Goal: Task Accomplishment & Management: Manage account settings

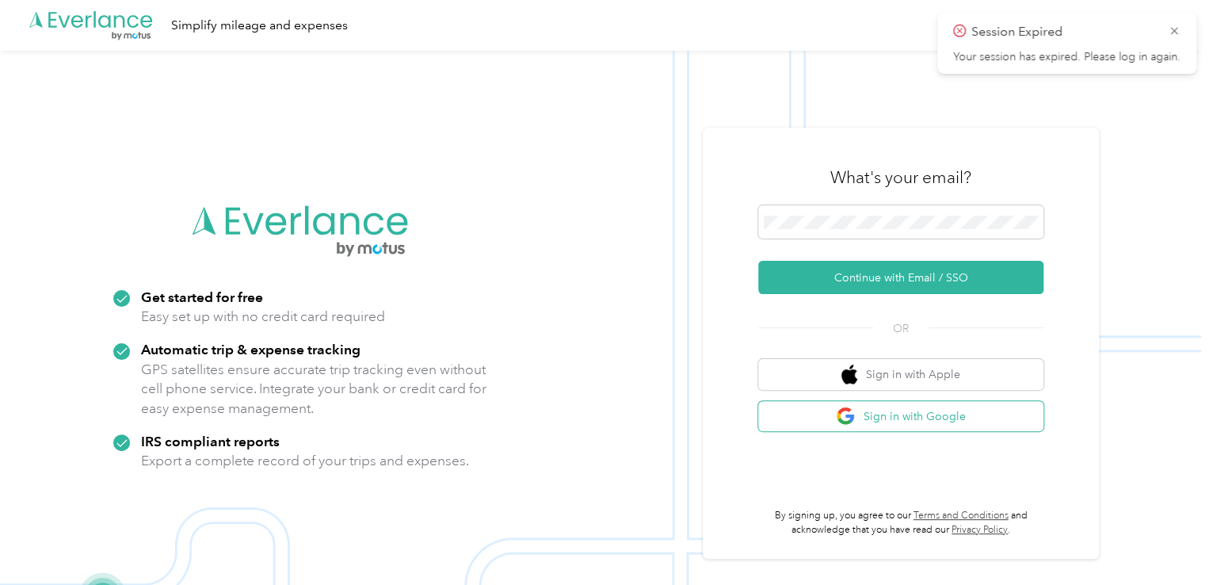
click at [906, 422] on button "Sign in with Google" at bounding box center [900, 416] width 285 height 31
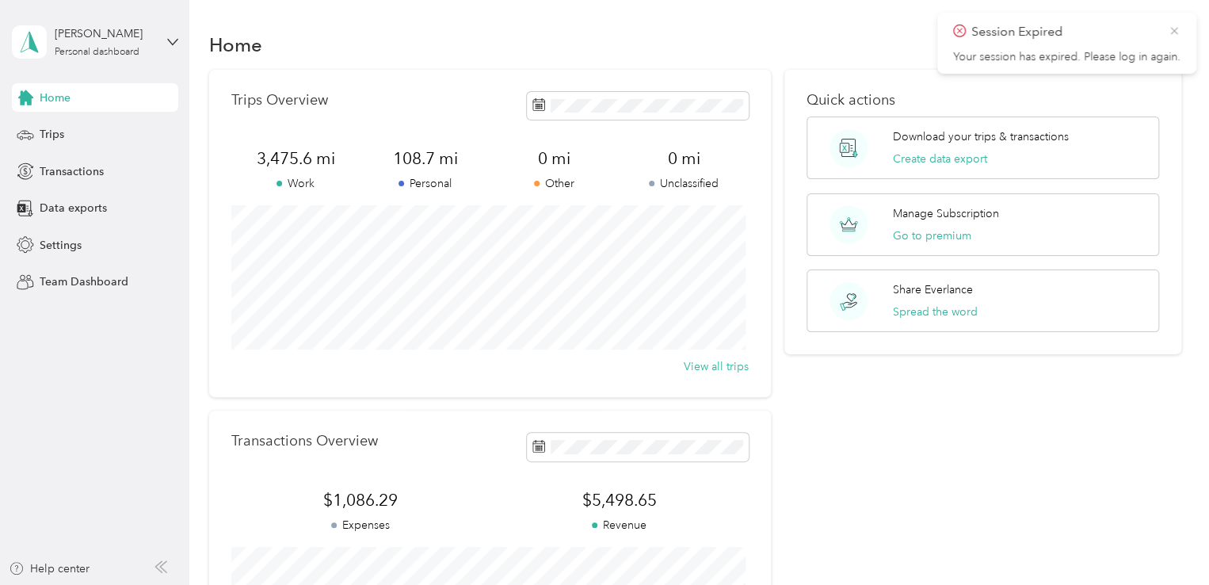
click at [1173, 32] on icon at bounding box center [1174, 31] width 13 height 14
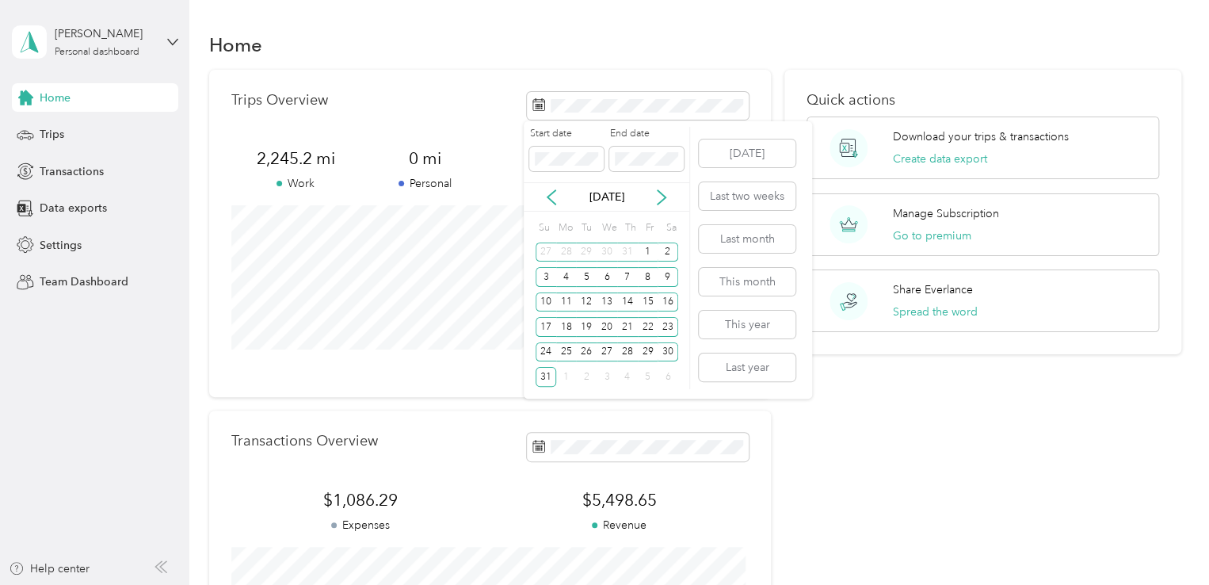
click at [678, 134] on label "End date" at bounding box center [646, 134] width 74 height 14
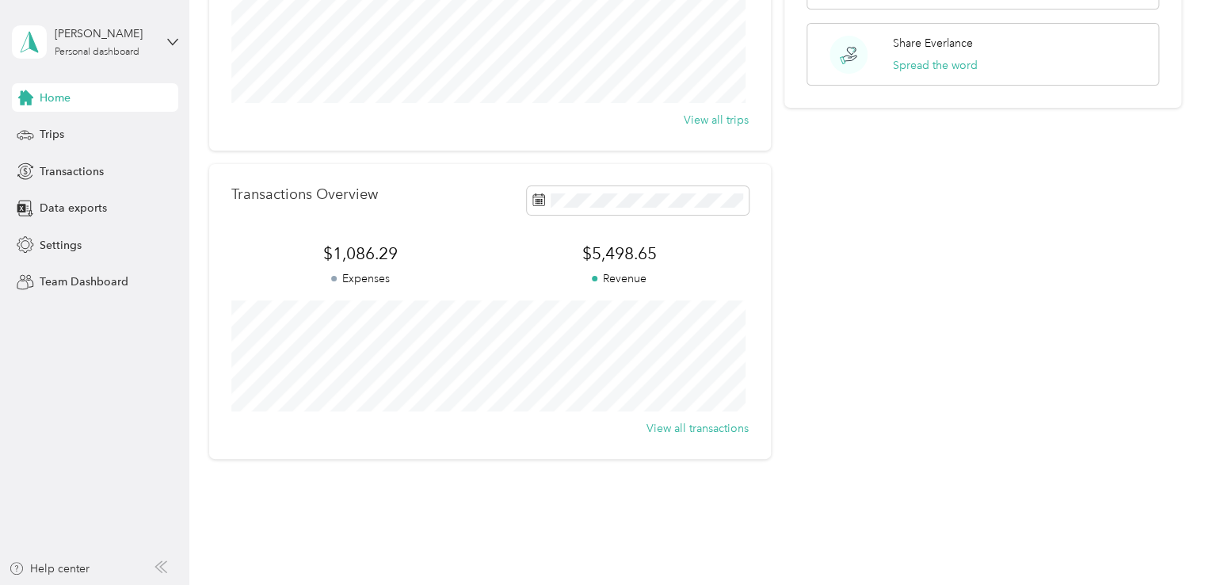
scroll to position [284, 0]
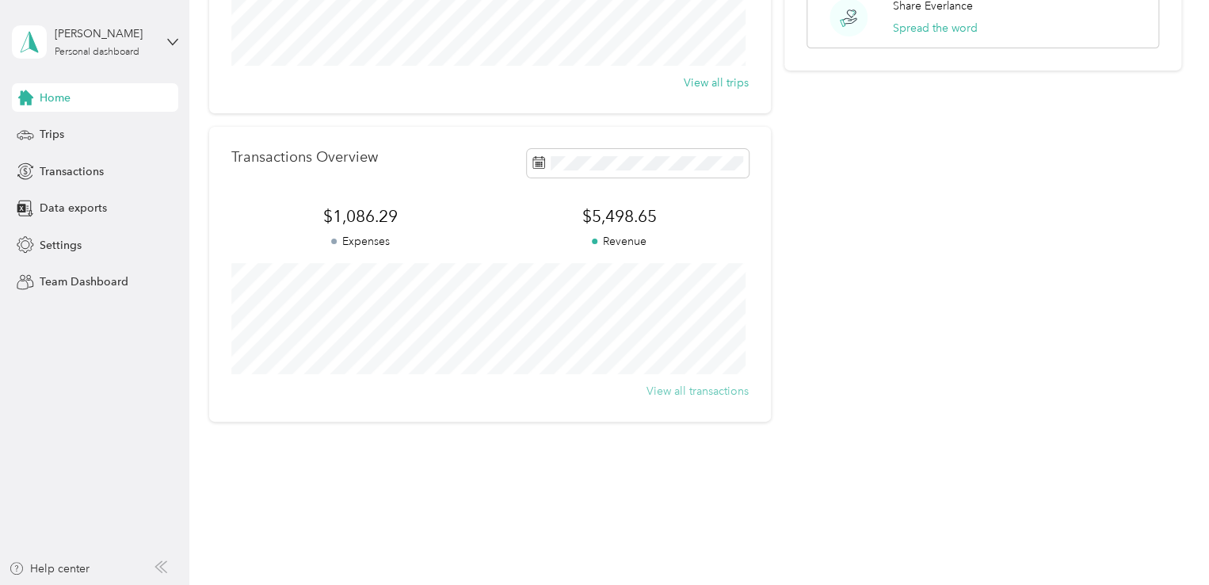
click at [701, 392] on button "View all transactions" at bounding box center [698, 391] width 102 height 17
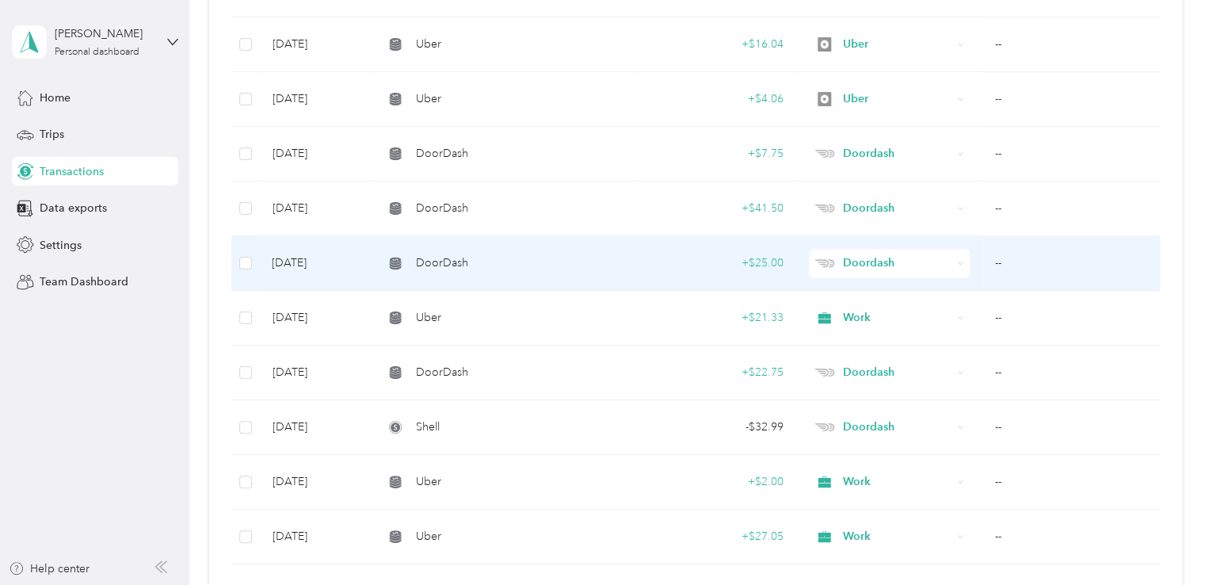
scroll to position [1235, 0]
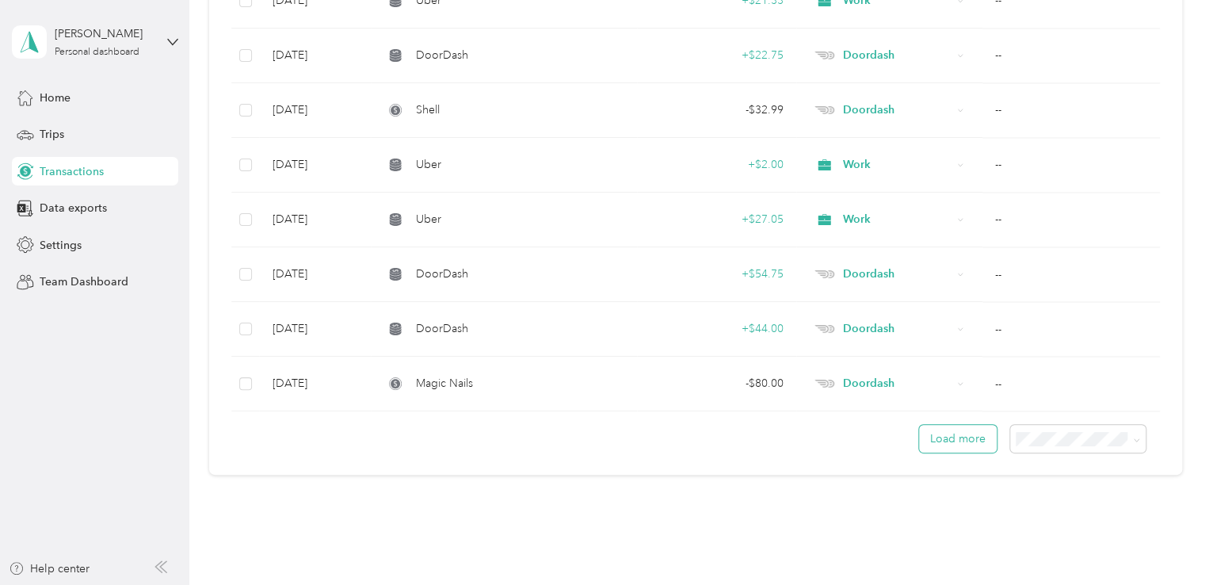
click at [942, 432] on button "Load more" at bounding box center [958, 439] width 78 height 28
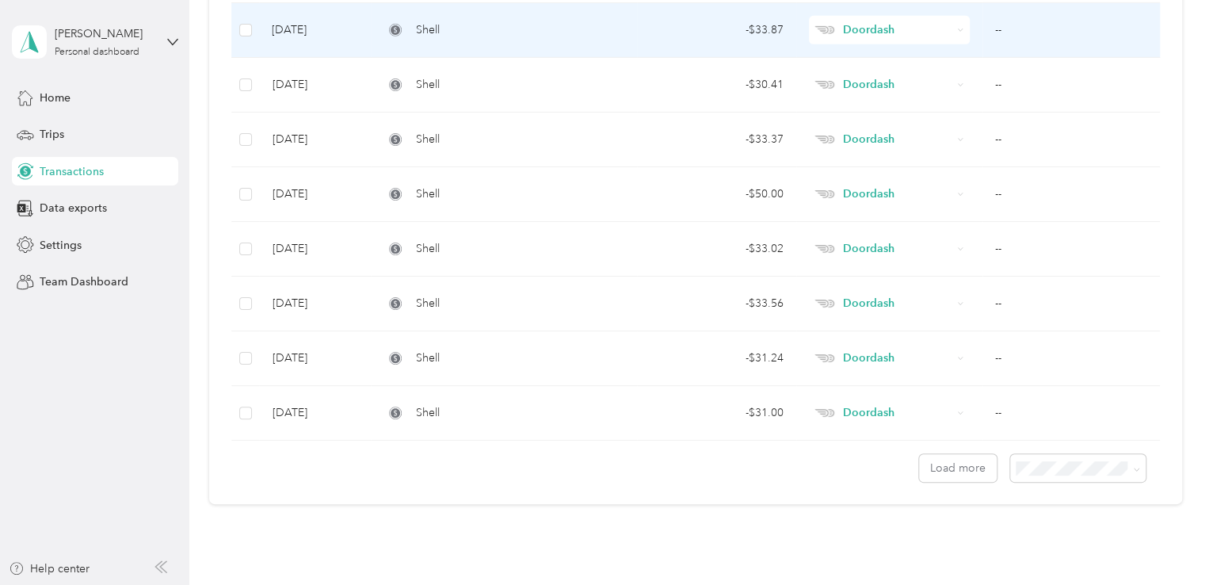
scroll to position [2648, 0]
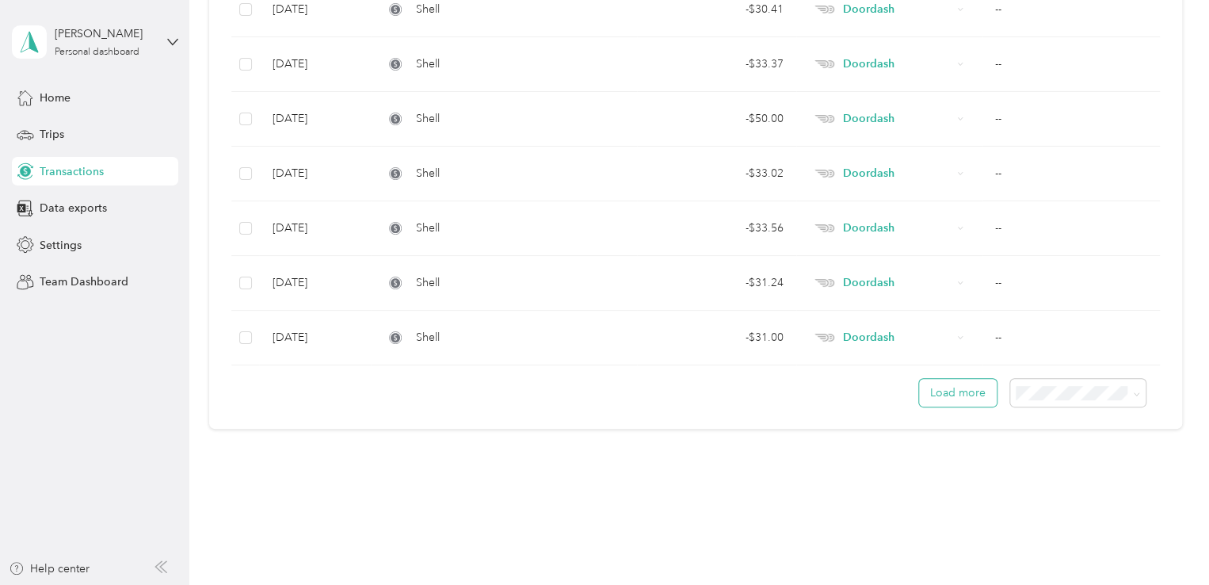
click at [944, 388] on button "Load more" at bounding box center [958, 393] width 78 height 28
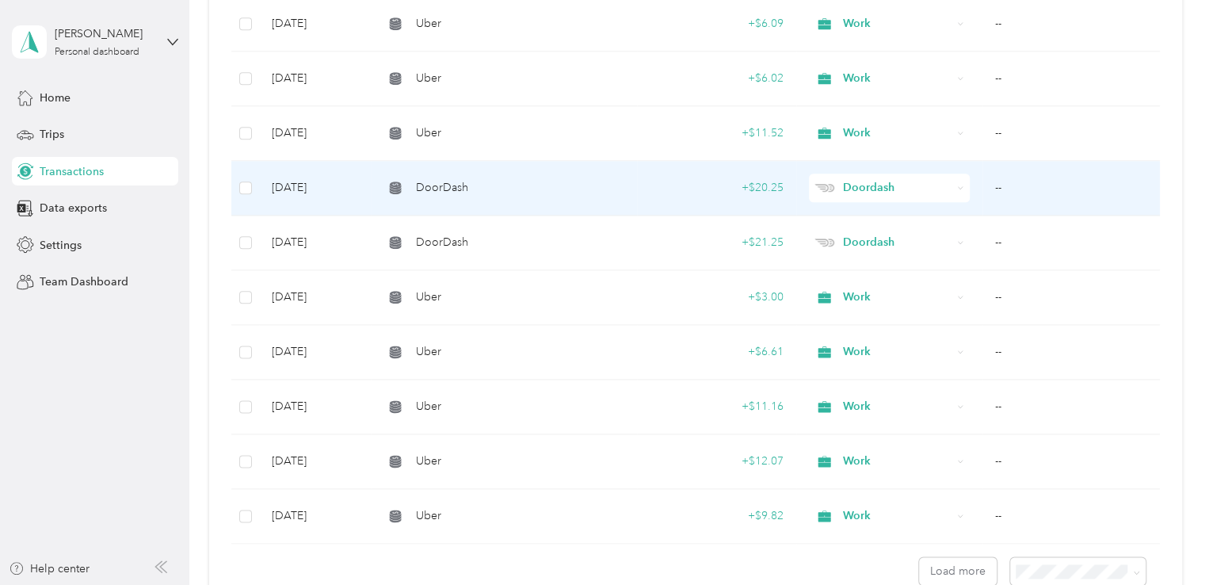
scroll to position [4011, 0]
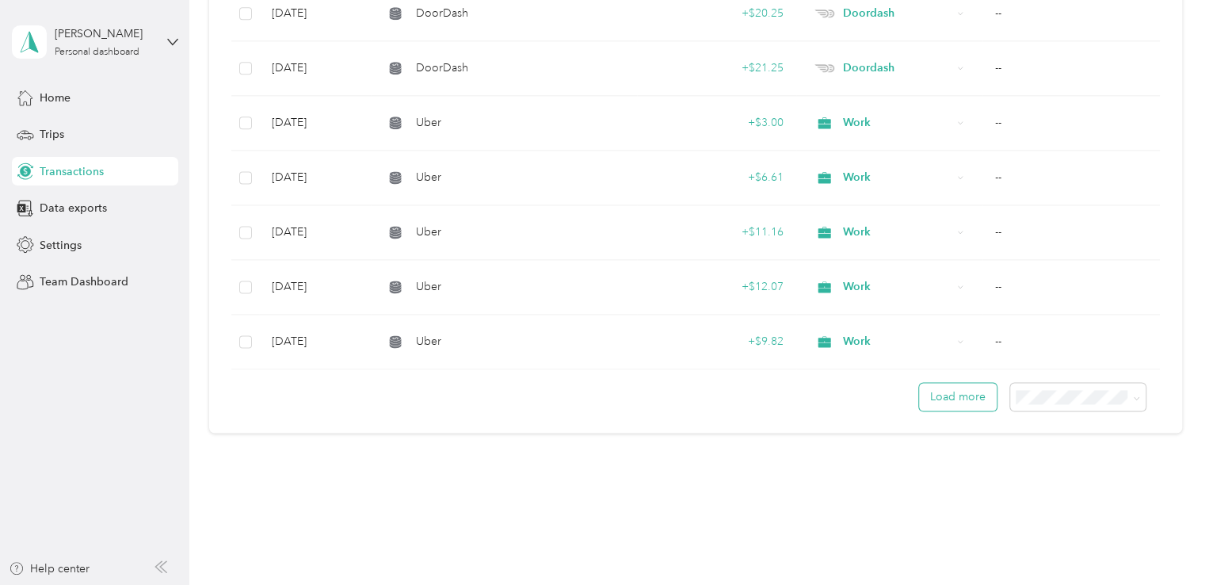
click at [944, 388] on button "Load more" at bounding box center [958, 397] width 78 height 28
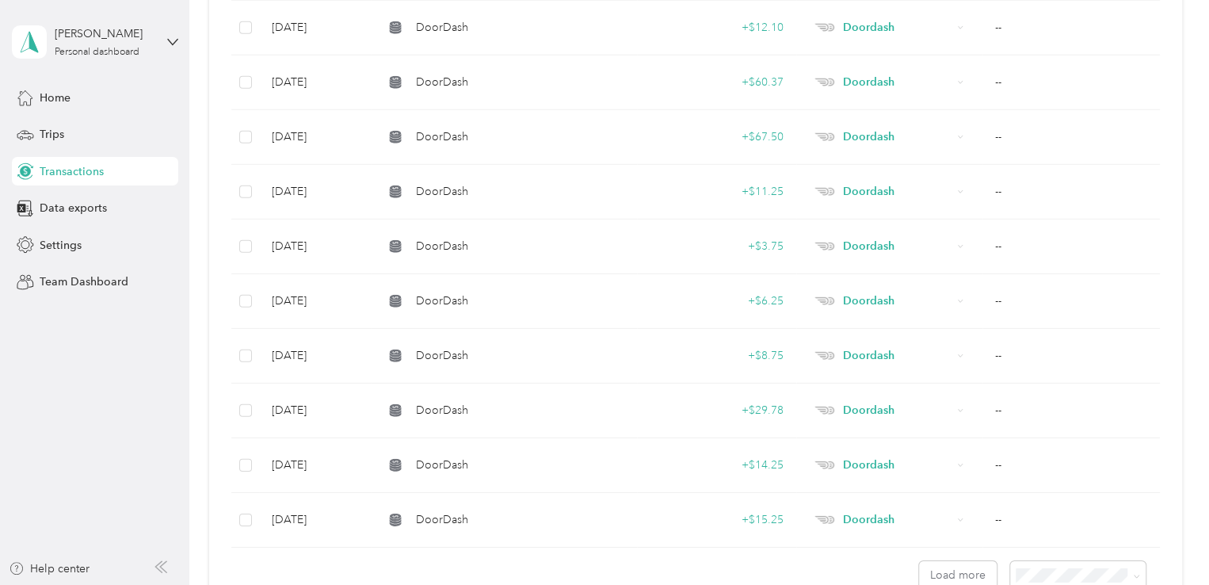
scroll to position [5374, 0]
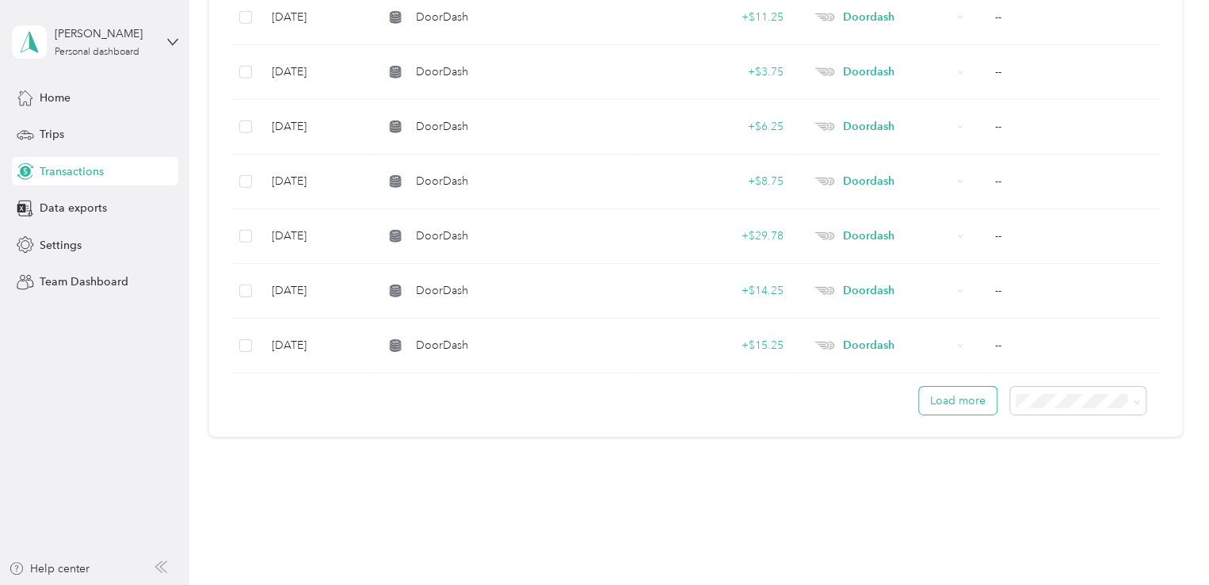
click at [942, 389] on button "Load more" at bounding box center [958, 401] width 78 height 28
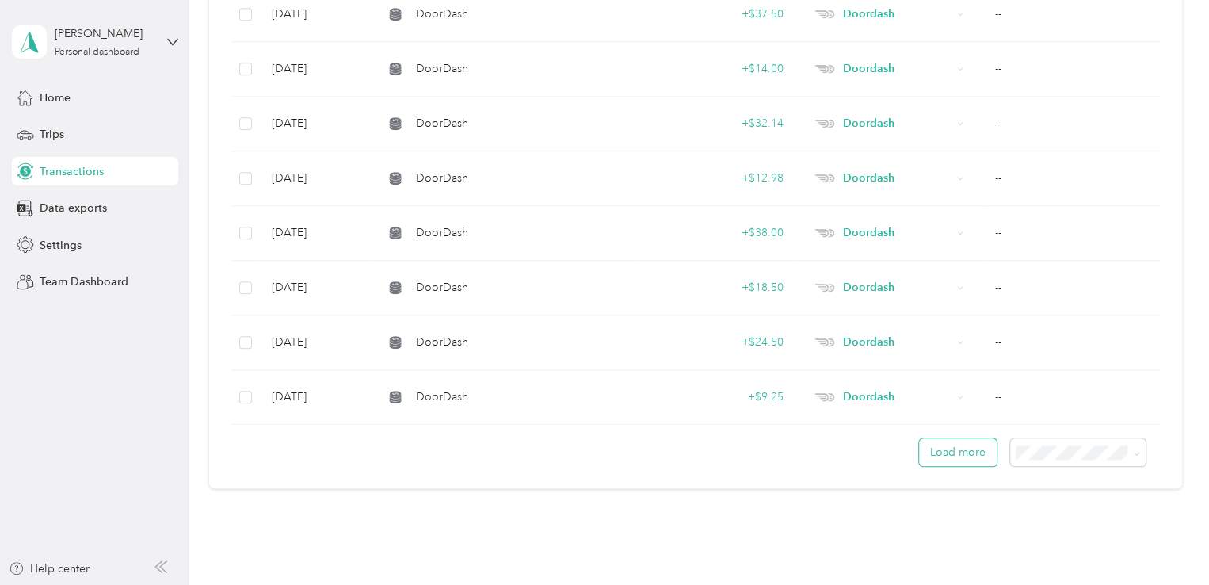
scroll to position [6736, 0]
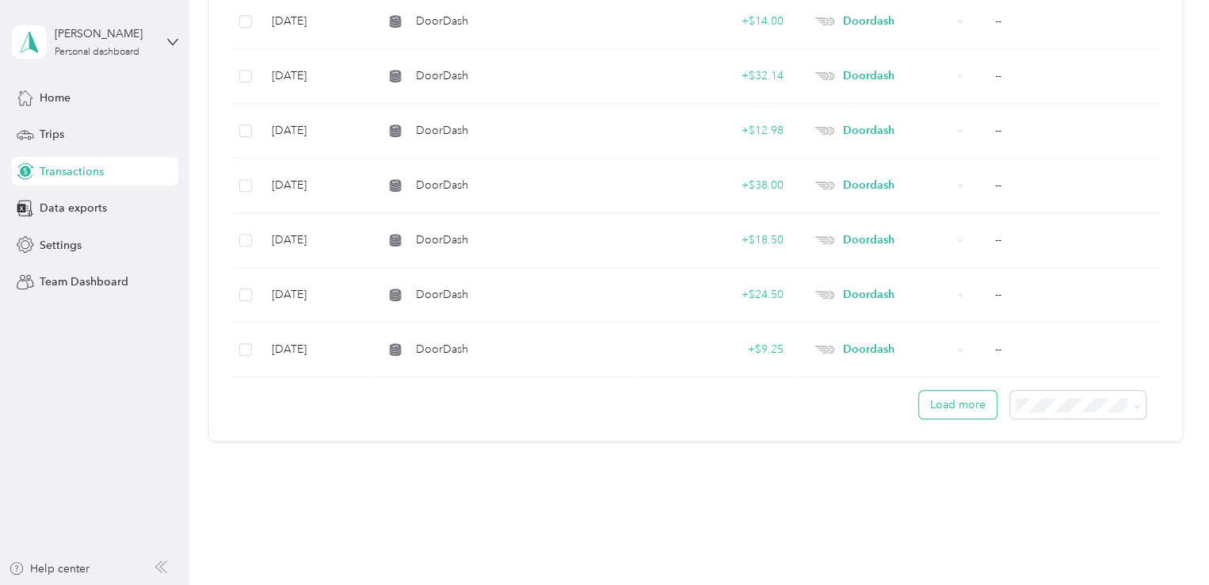
click at [942, 391] on button "Load more" at bounding box center [958, 405] width 78 height 28
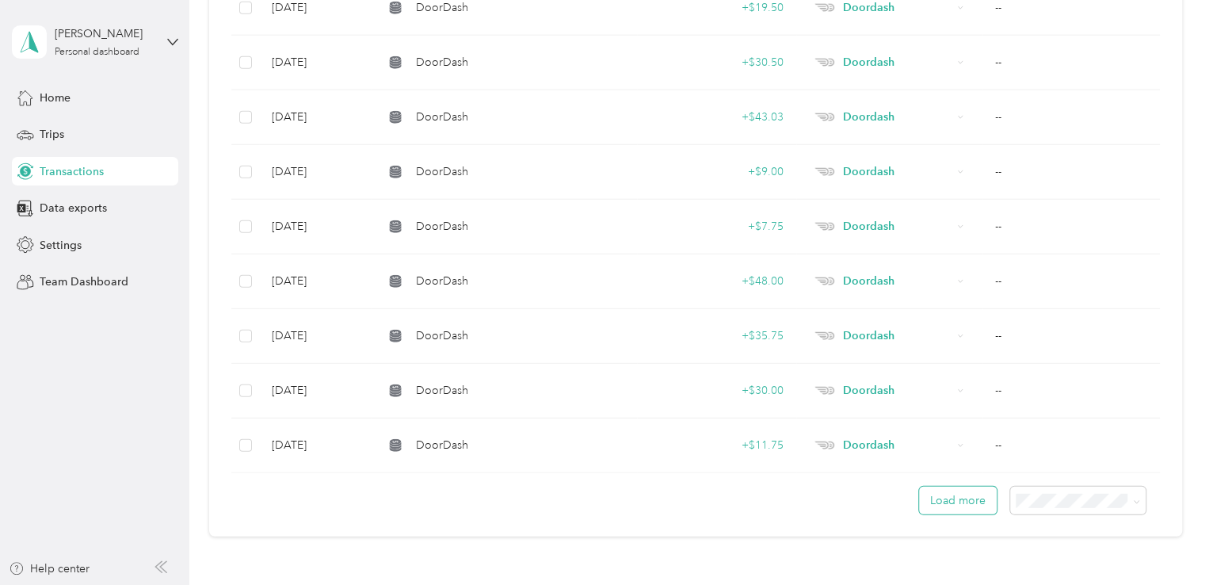
scroll to position [8099, 0]
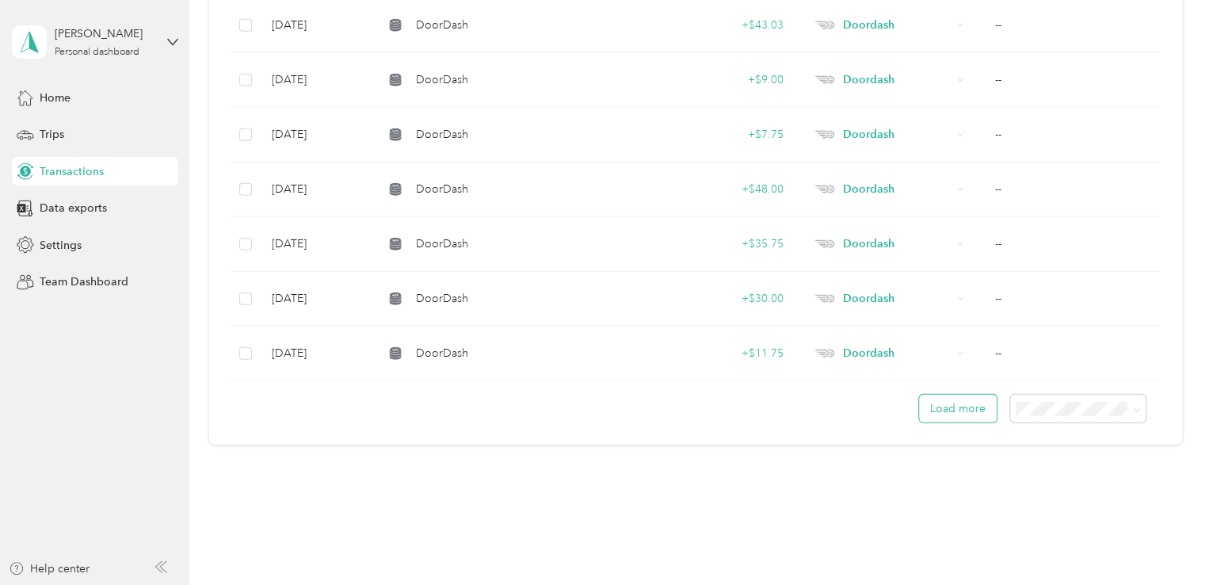
click at [942, 395] on button "Load more" at bounding box center [958, 409] width 78 height 28
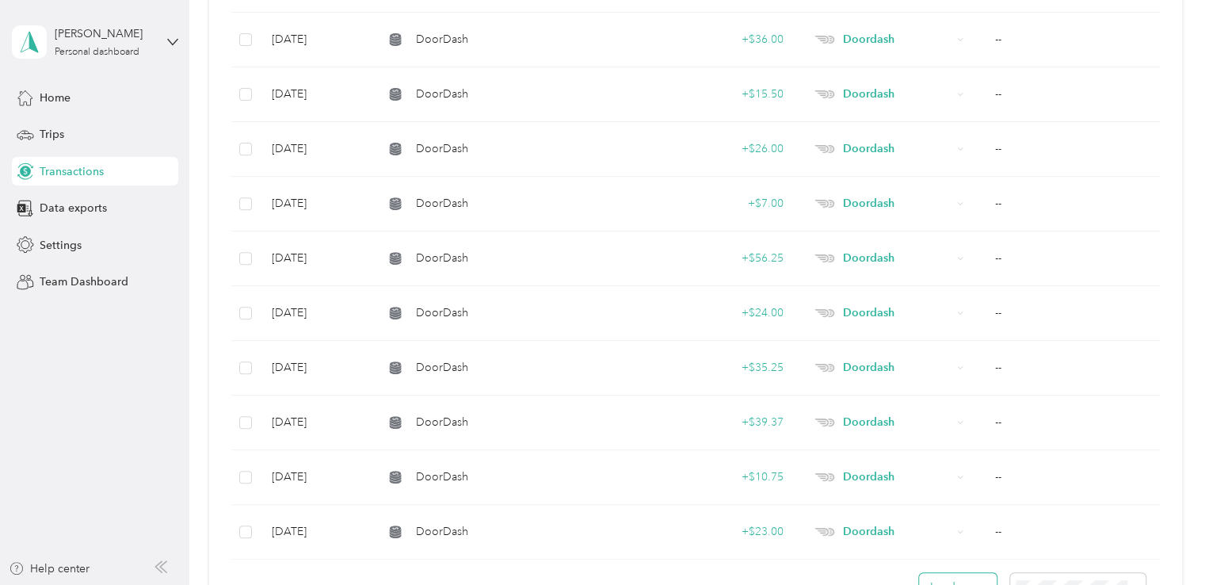
scroll to position [9462, 0]
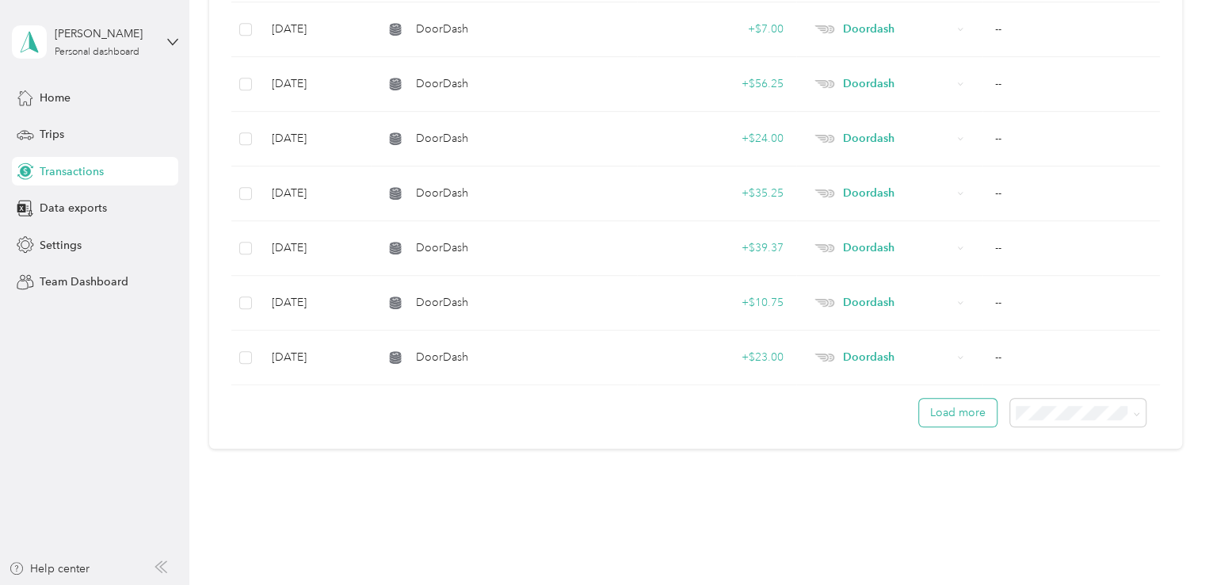
click at [942, 399] on button "Load more" at bounding box center [958, 413] width 78 height 28
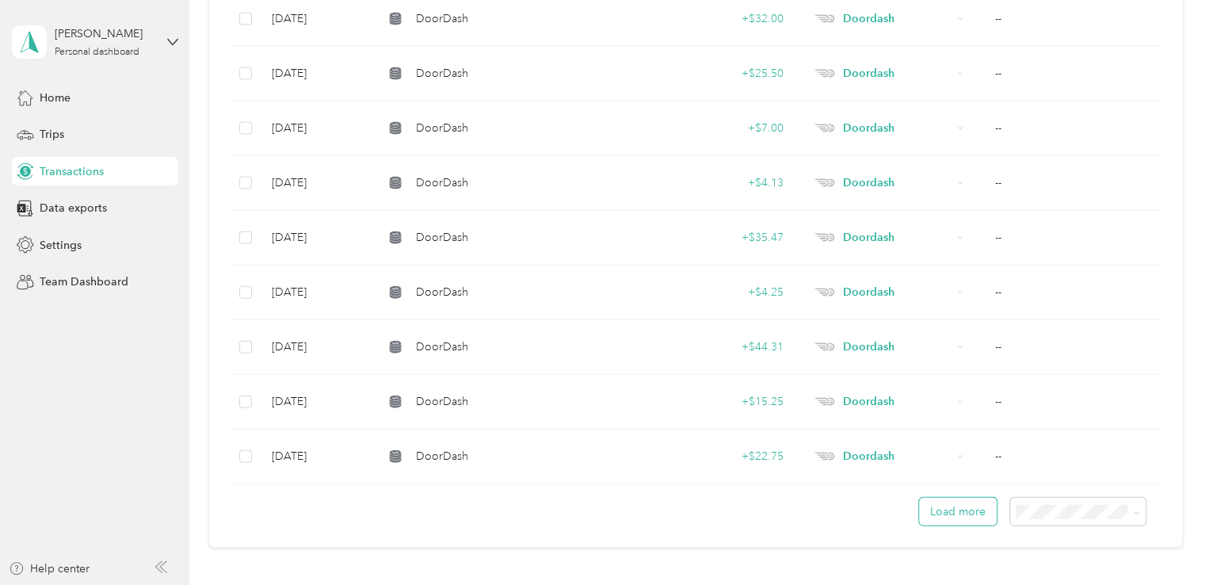
scroll to position [10825, 0]
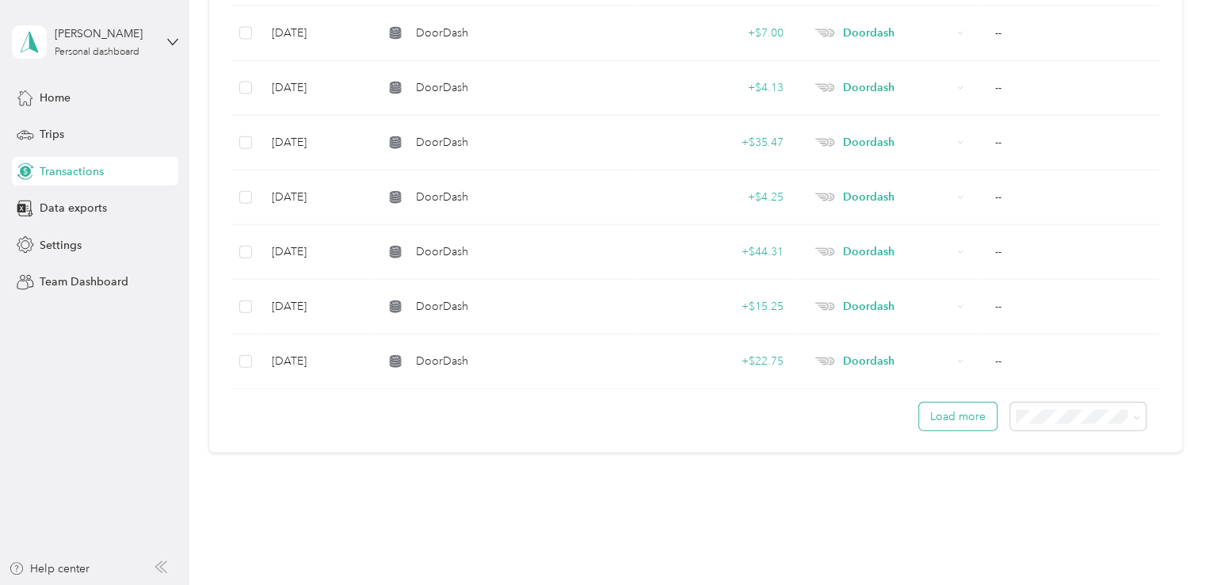
click at [942, 403] on button "Load more" at bounding box center [958, 417] width 78 height 28
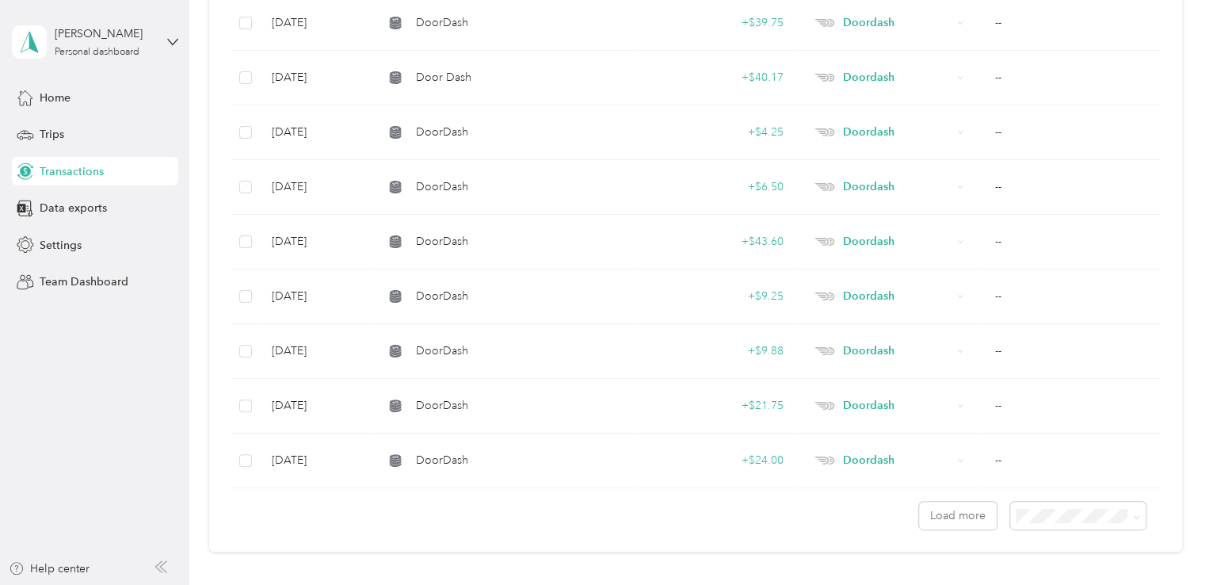
scroll to position [12188, 0]
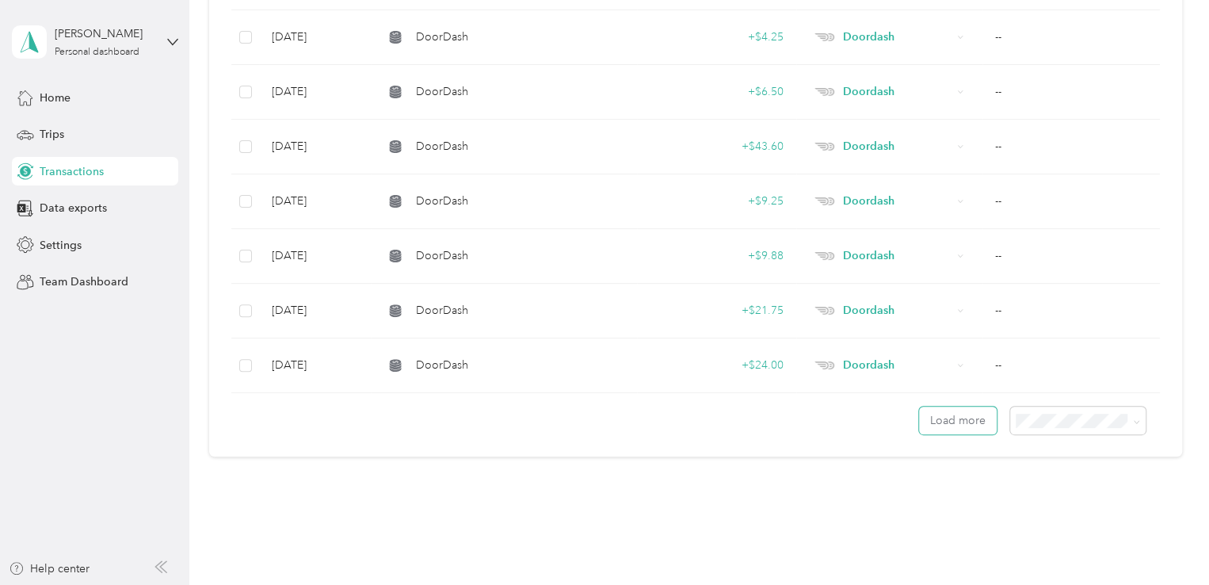
click at [942, 406] on button "Load more" at bounding box center [958, 420] width 78 height 28
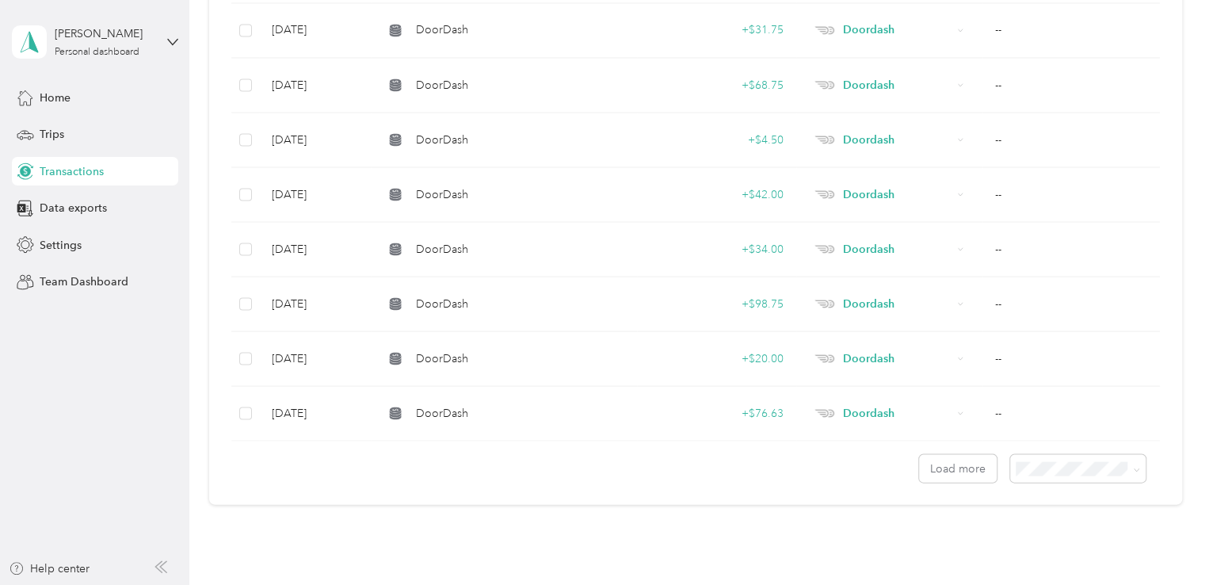
scroll to position [13551, 0]
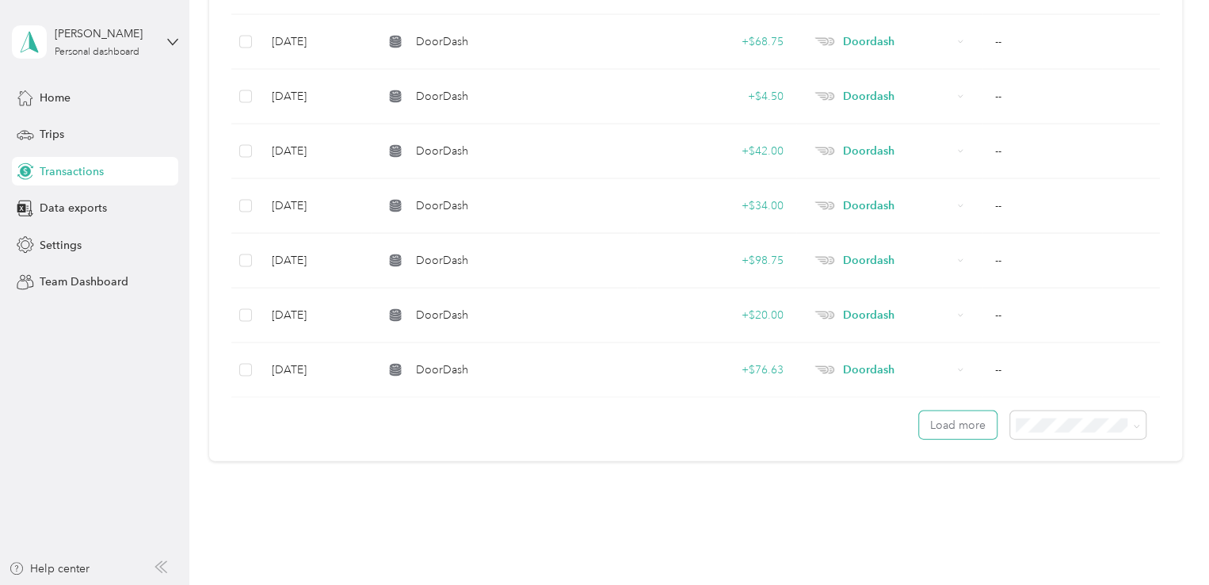
click at [942, 410] on button "Load more" at bounding box center [958, 424] width 78 height 28
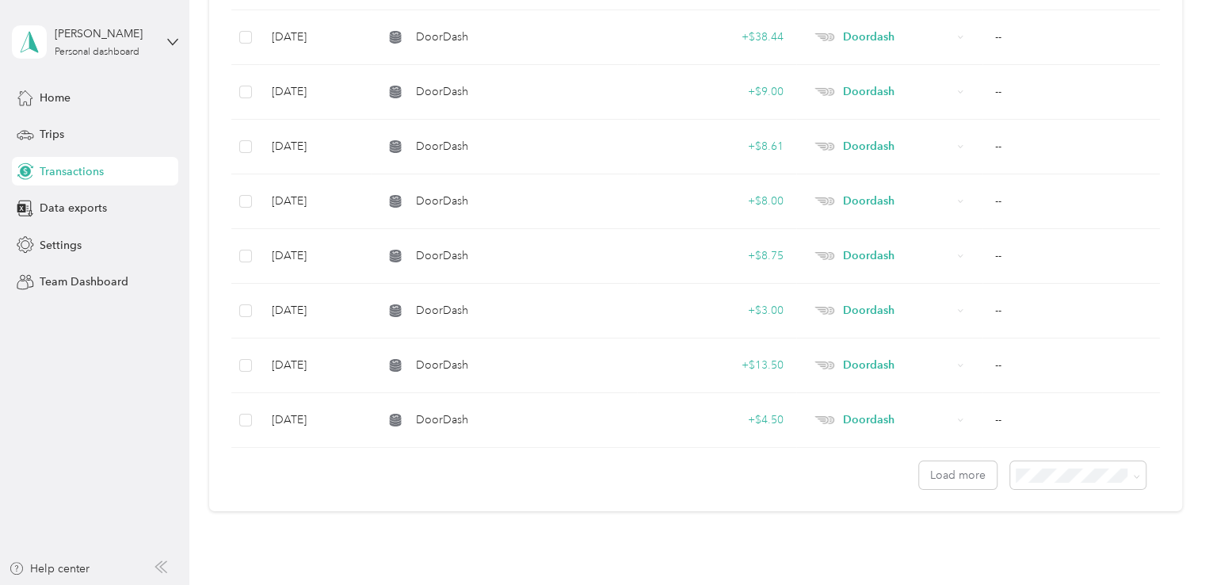
scroll to position [14913, 0]
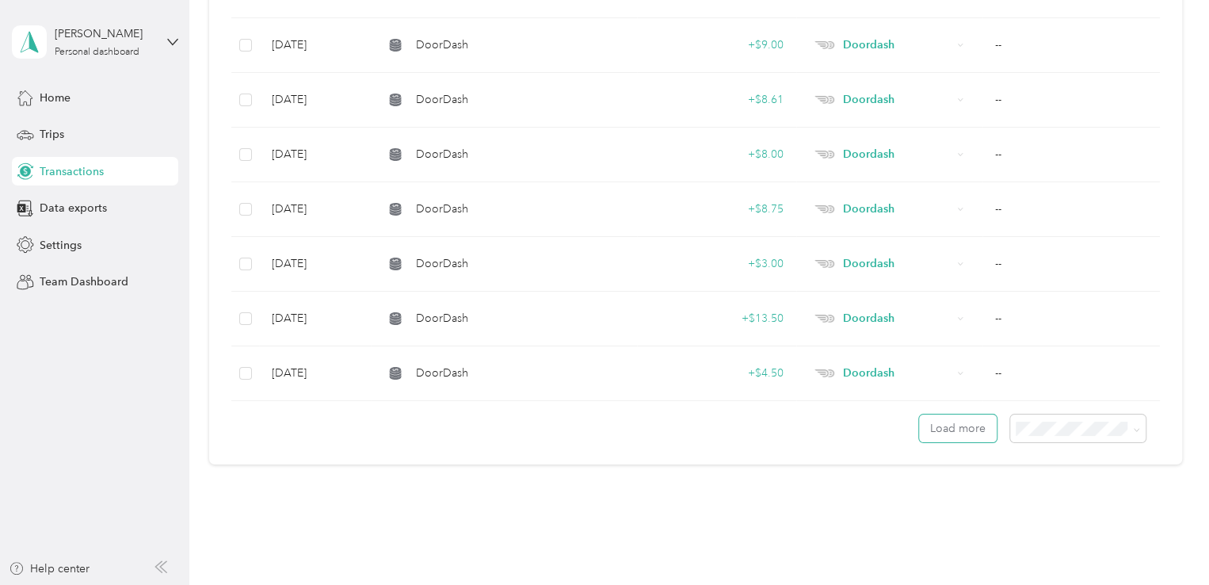
click at [942, 414] on button "Load more" at bounding box center [958, 428] width 78 height 28
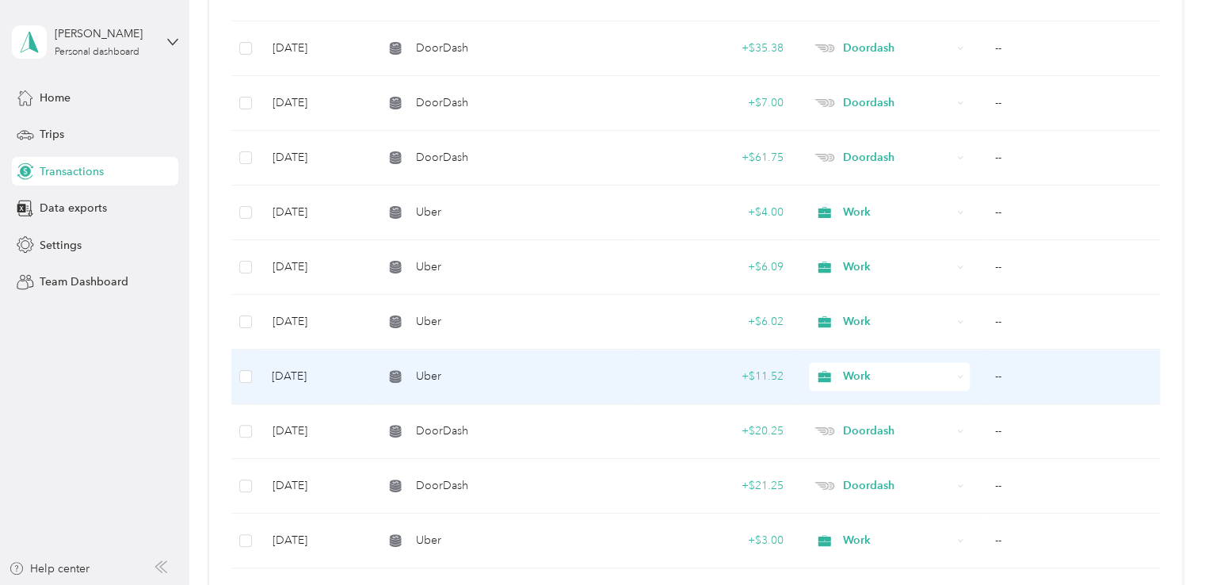
scroll to position [3356, 0]
